Goal: Task Accomplishment & Management: Manage account settings

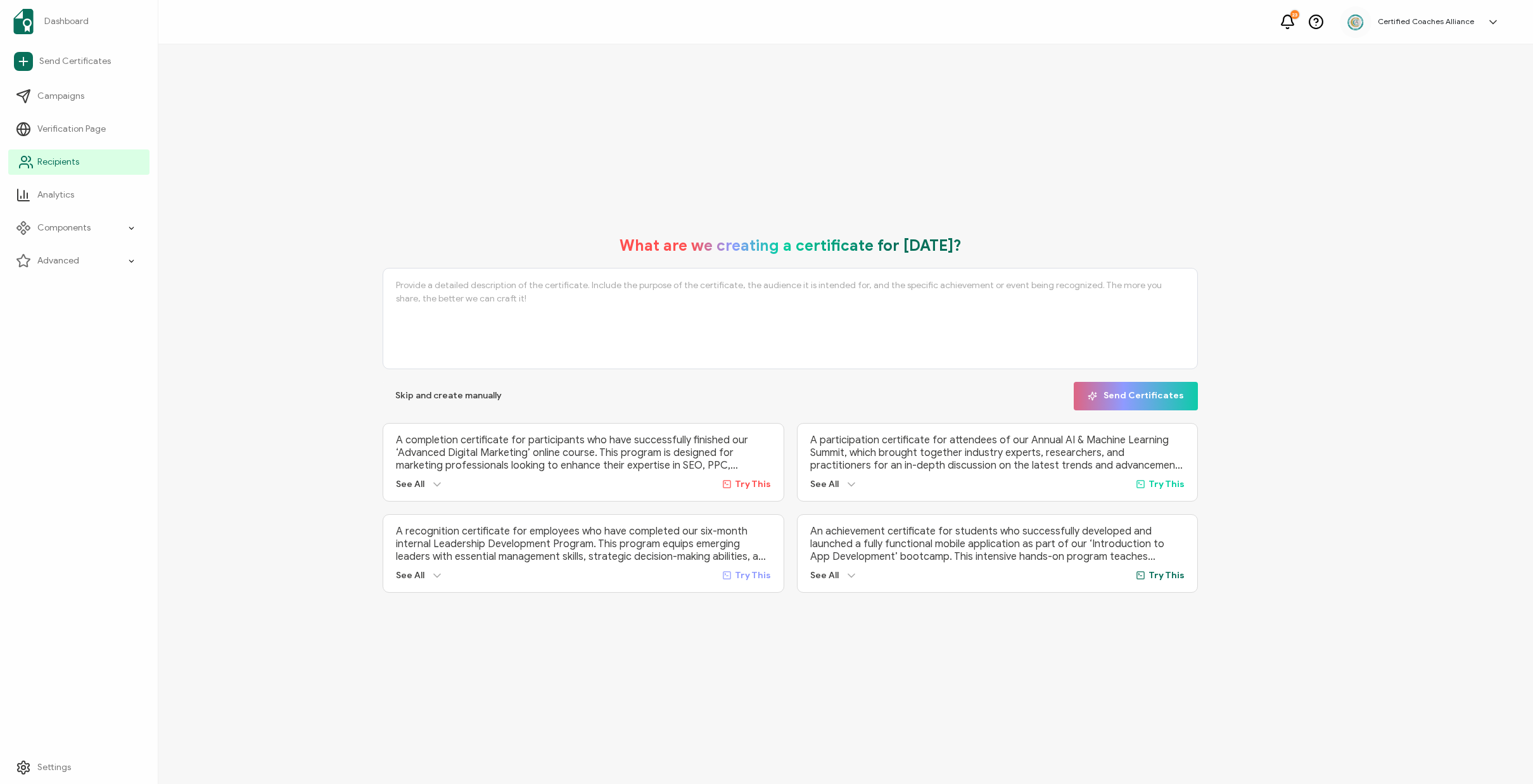
click at [48, 160] on span "Recipients" at bounding box center [58, 162] width 42 height 13
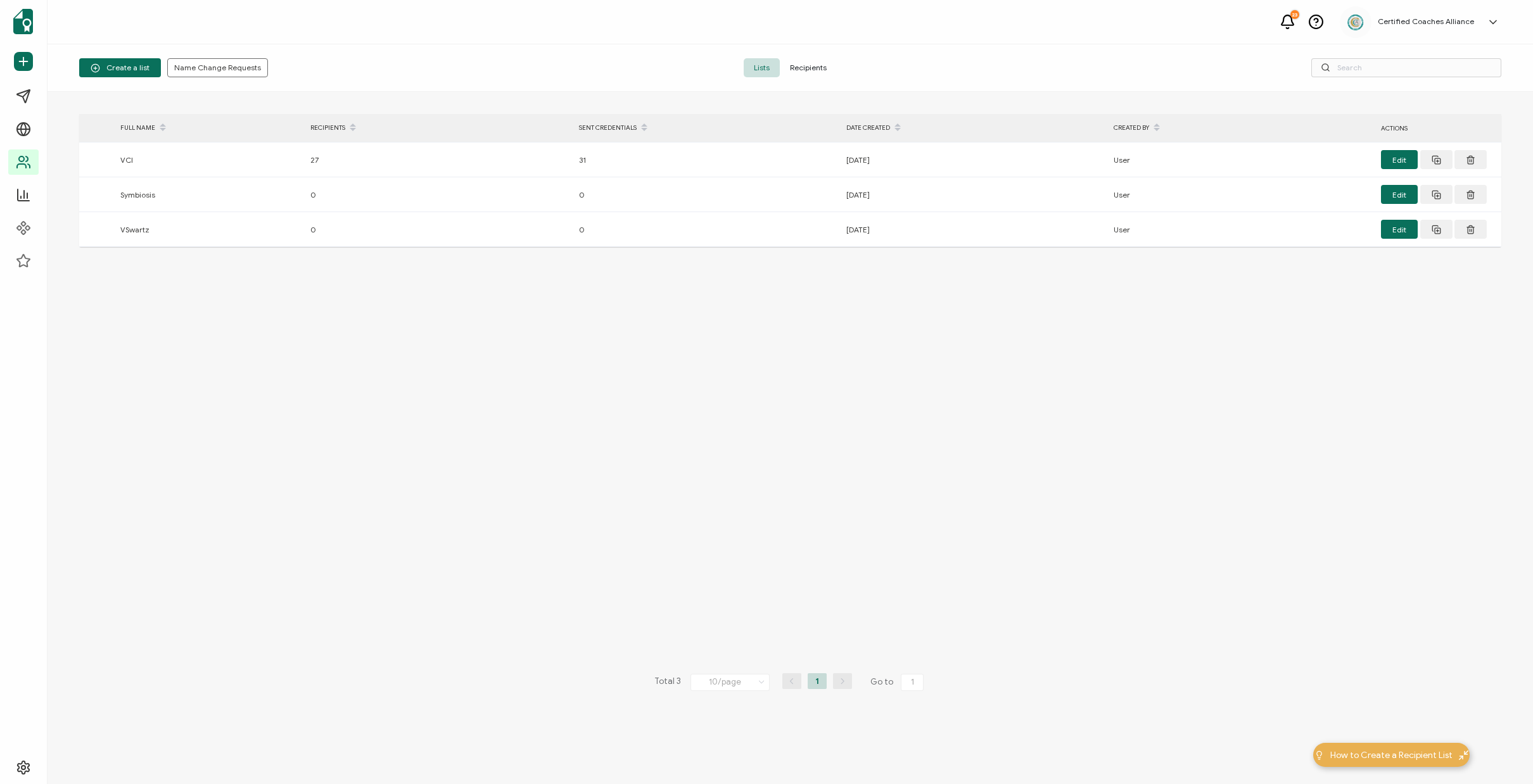
click at [826, 73] on span "Recipients" at bounding box center [808, 68] width 57 height 19
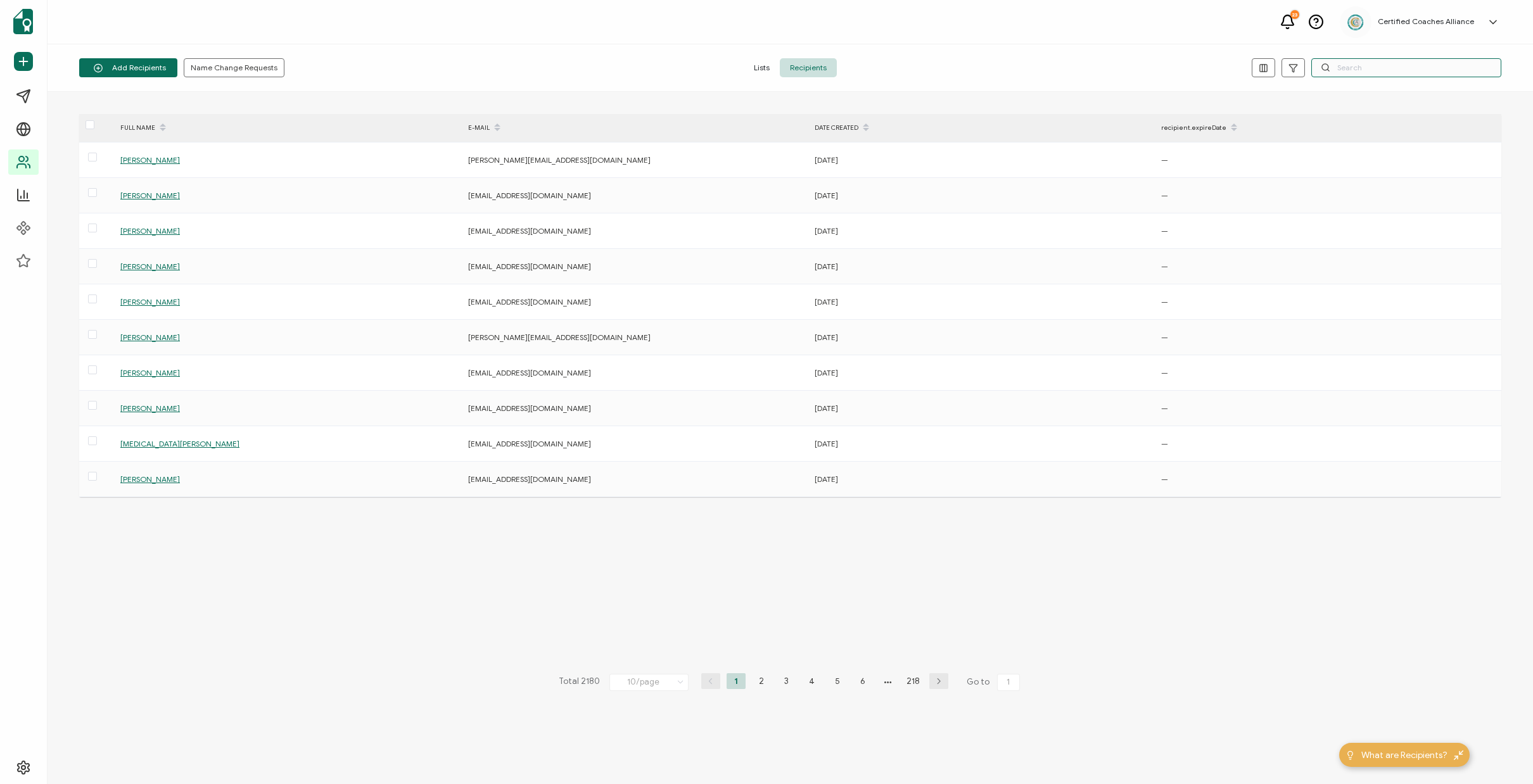
click at [1356, 70] on input "text" at bounding box center [1406, 68] width 190 height 19
paste input "[EMAIL_ADDRESS][DOMAIN_NAME]"
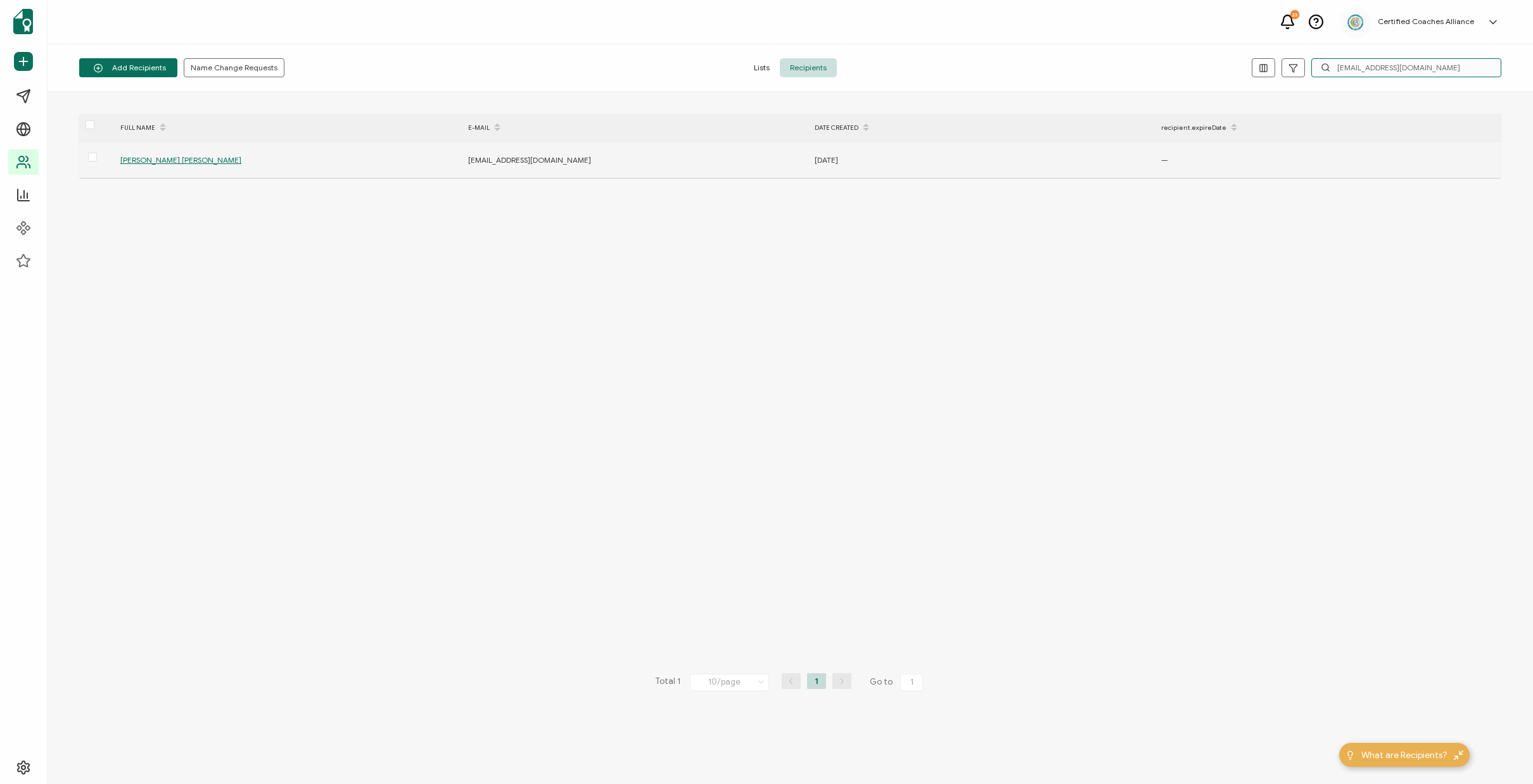
type input "[EMAIL_ADDRESS][DOMAIN_NAME]"
click at [143, 160] on span "[PERSON_NAME] [PERSON_NAME]" at bounding box center [180, 159] width 121 height 9
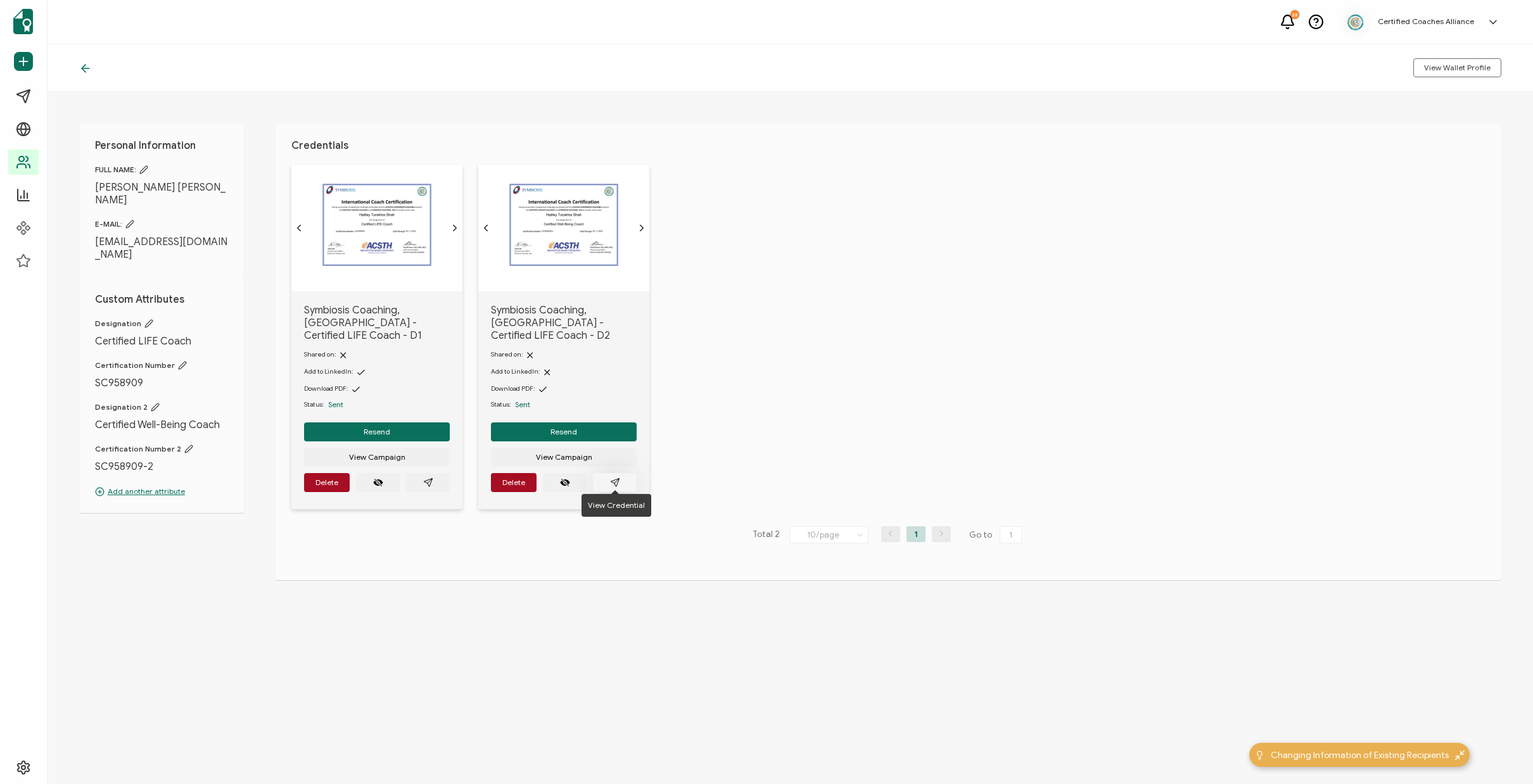
click at [613, 478] on icon "paper plane outline" at bounding box center [615, 483] width 10 height 10
